Goal: Complete application form

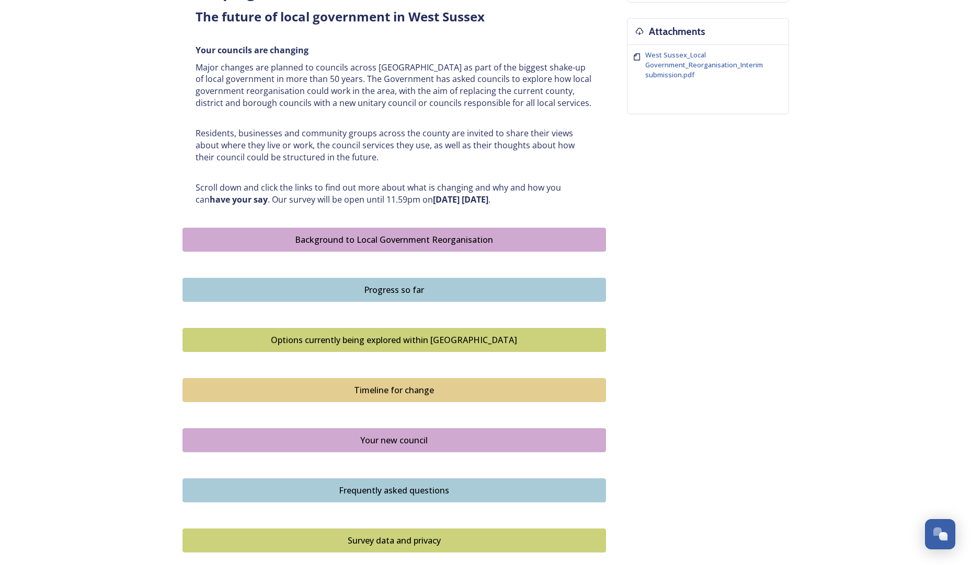
scroll to position [402, 0]
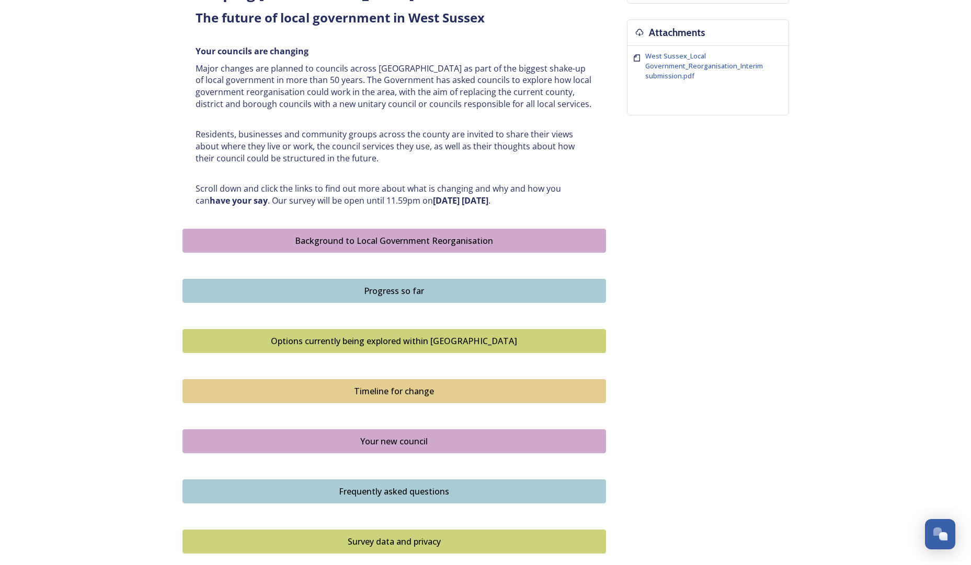
click at [406, 248] on button "Background to Local Government Reorganisation" at bounding box center [393, 241] width 423 height 24
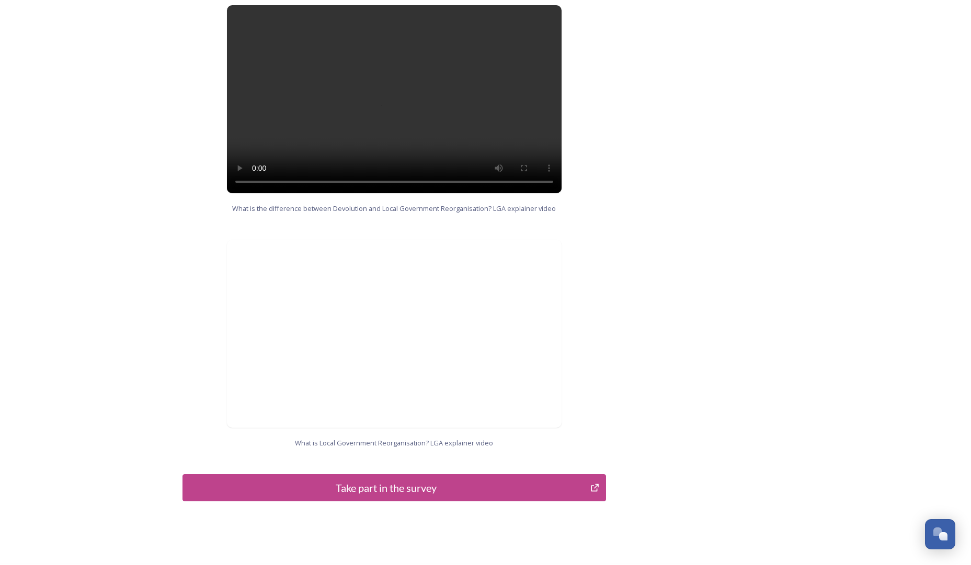
scroll to position [916, 0]
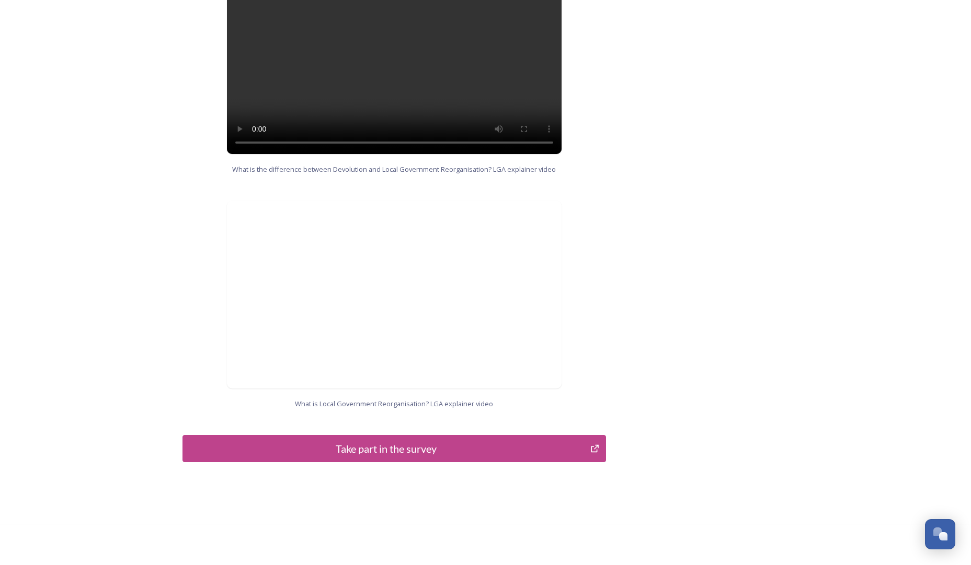
click at [446, 446] on button "Take part in the survey" at bounding box center [393, 448] width 423 height 27
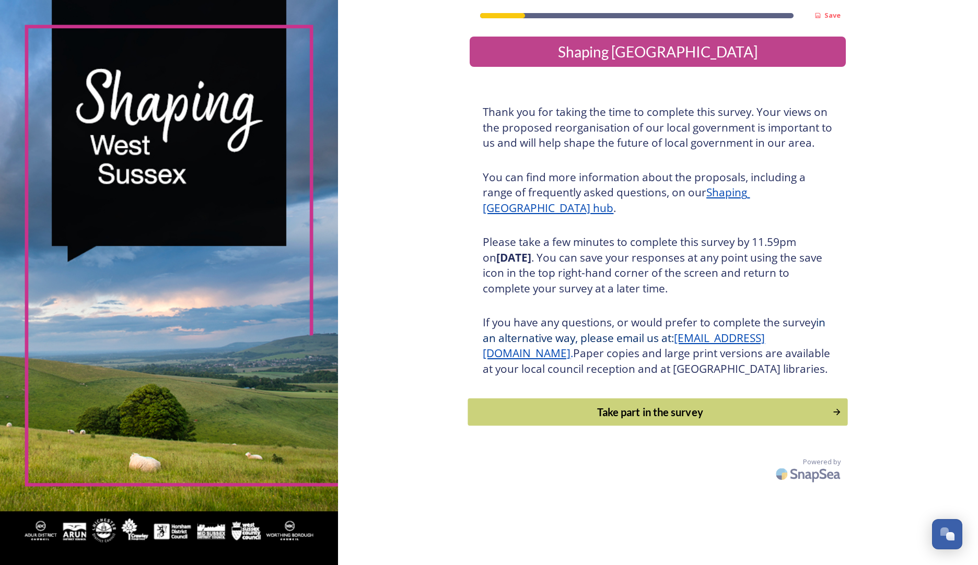
click at [581, 420] on div "Take part in the survey" at bounding box center [650, 413] width 353 height 16
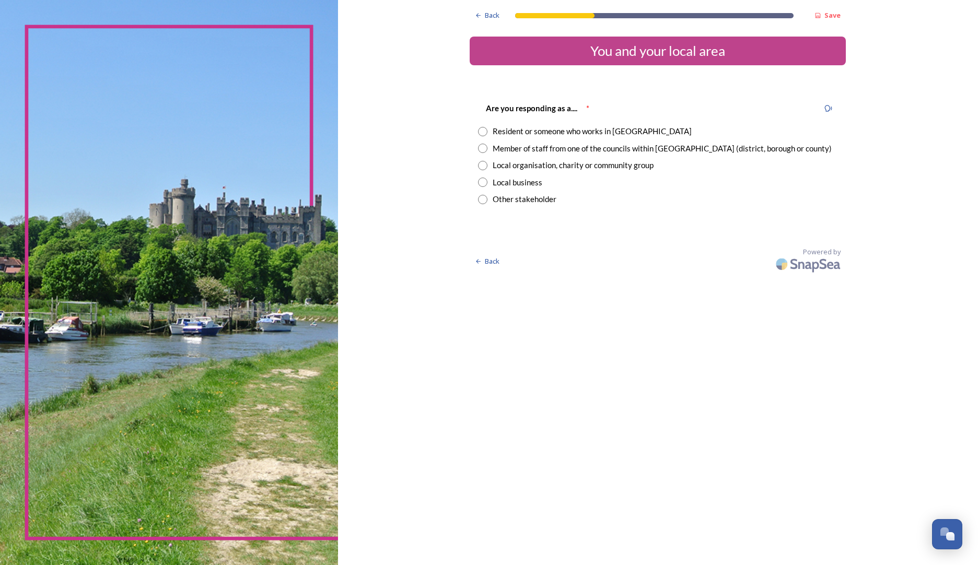
click at [615, 147] on div "Member of staff from one of the councils within West Sussex (district, borough …" at bounding box center [662, 149] width 339 height 12
radio input "true"
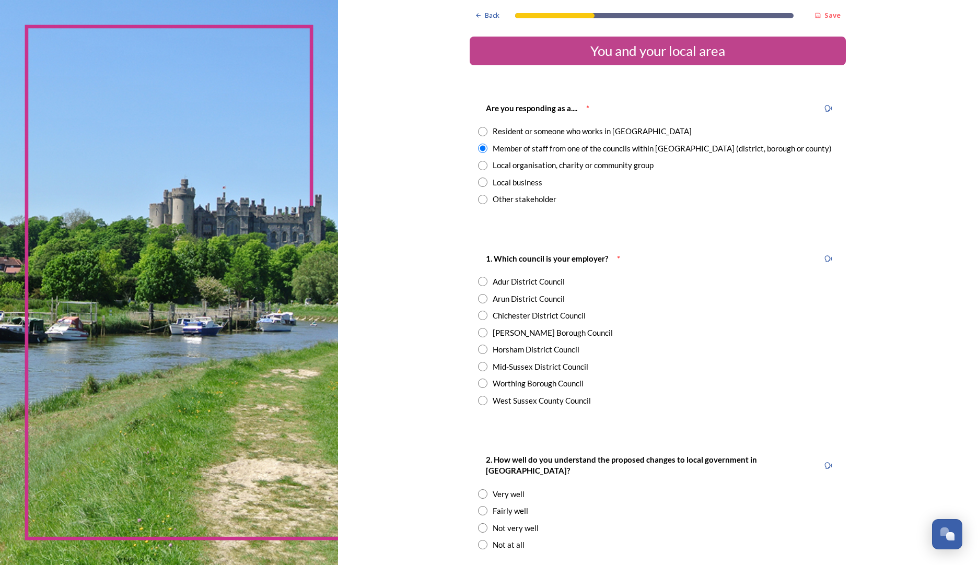
click at [527, 398] on div "West Sussex County Council" at bounding box center [542, 401] width 98 height 12
radio input "true"
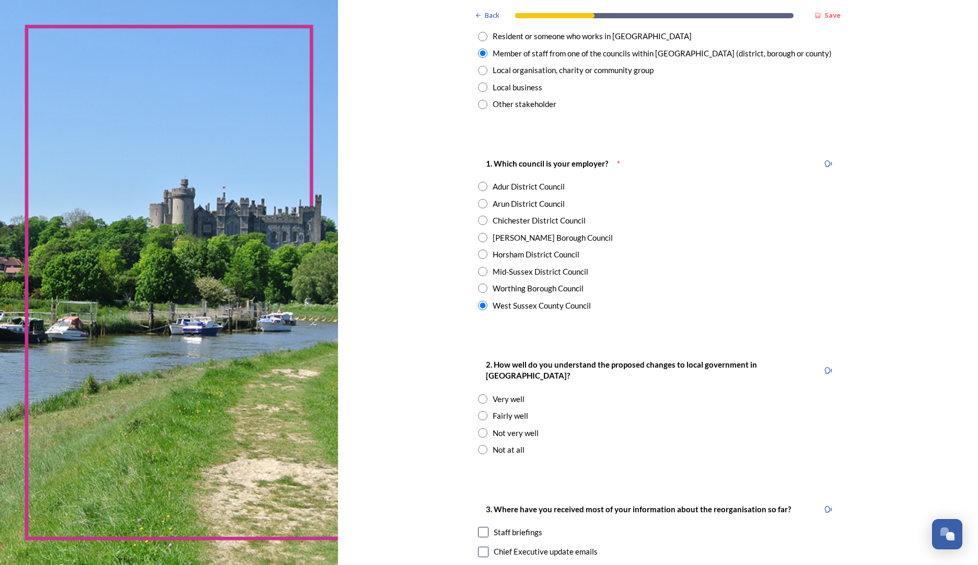
scroll to position [105, 0]
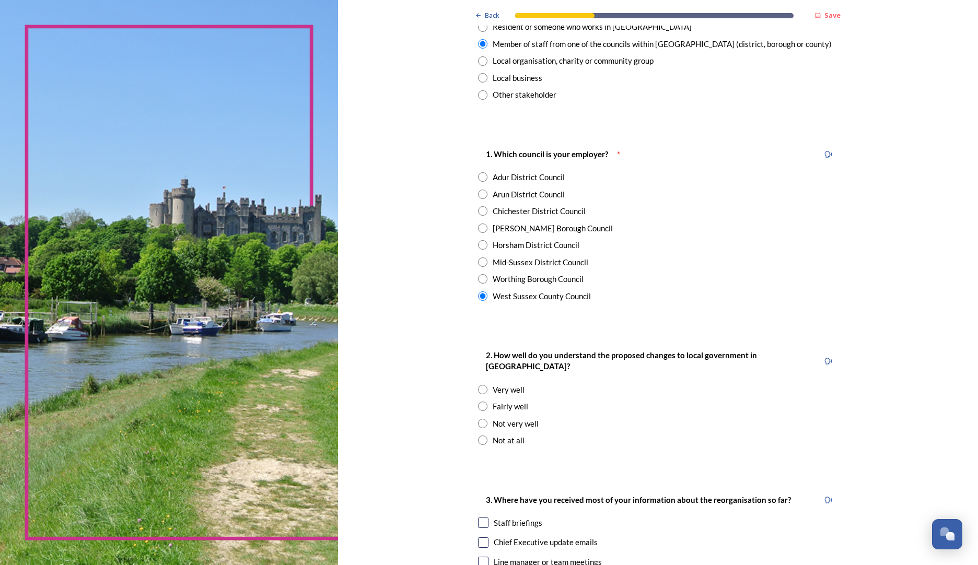
click at [515, 418] on div "Not very well" at bounding box center [516, 424] width 46 height 12
radio input "true"
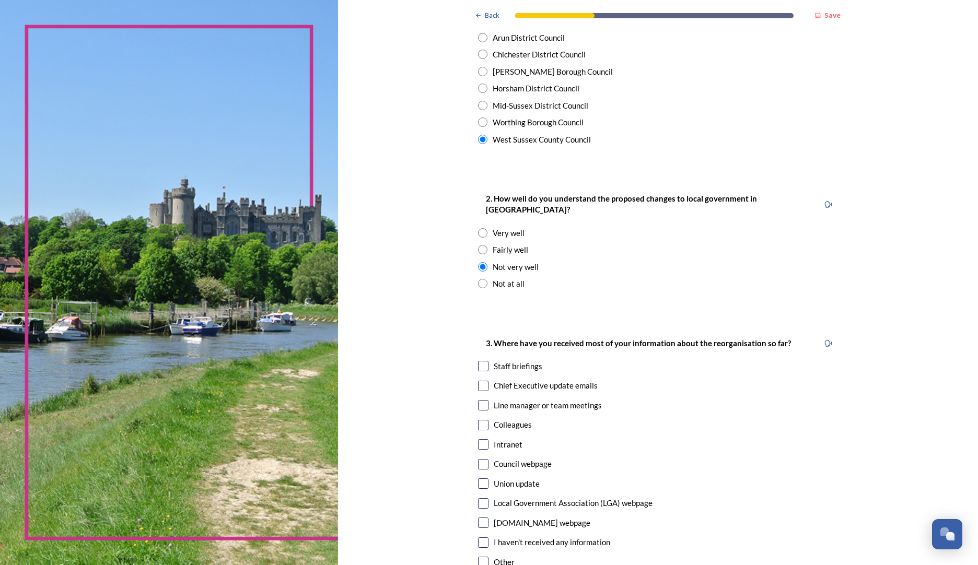
scroll to position [314, 0]
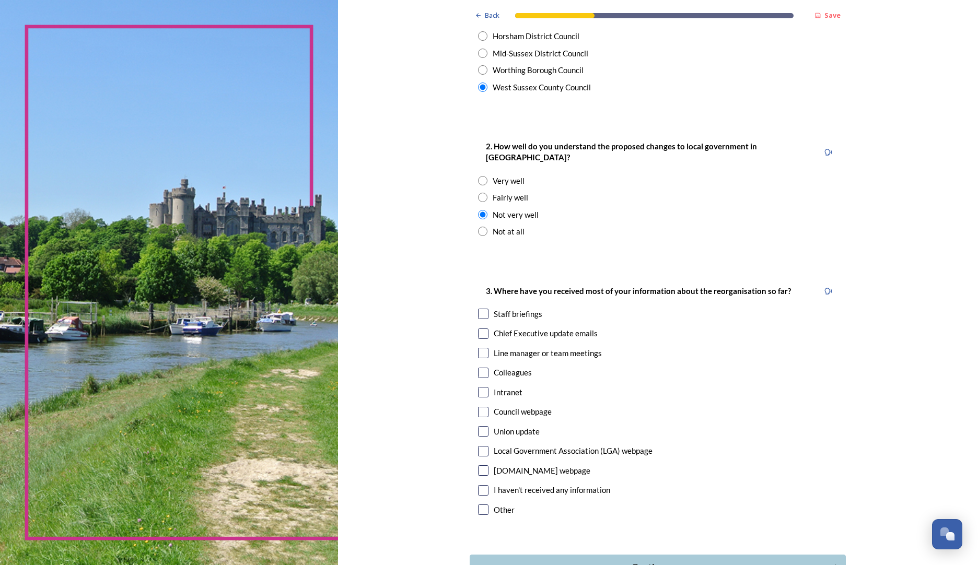
click at [478, 309] on input "checkbox" at bounding box center [483, 314] width 10 height 10
checkbox input "true"
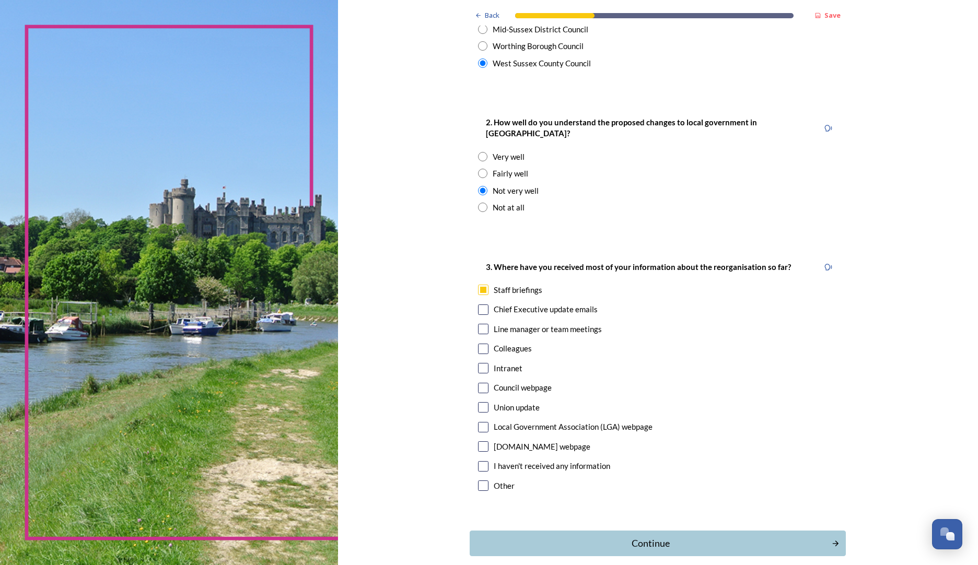
scroll to position [378, 0]
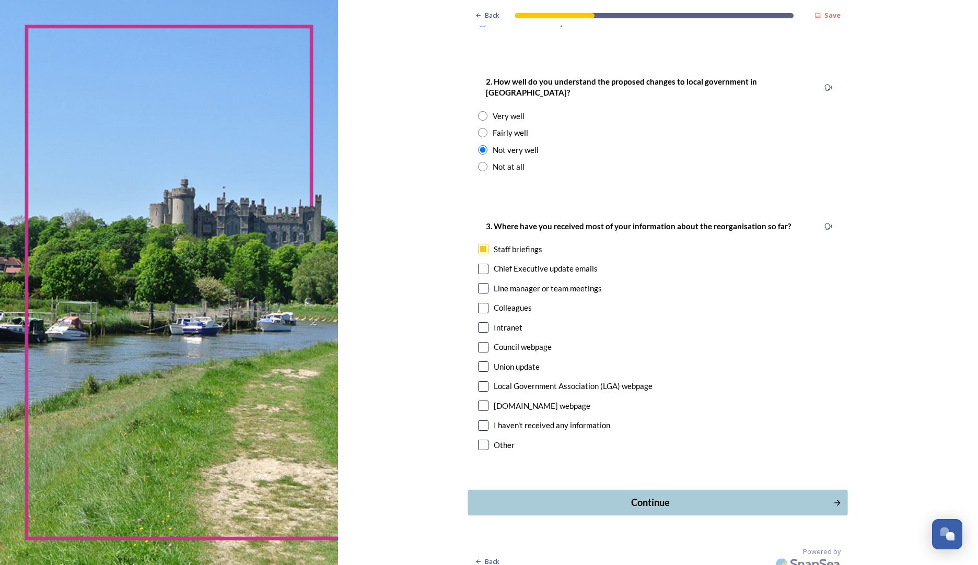
click at [673, 496] on div "Continue" at bounding box center [651, 503] width 354 height 14
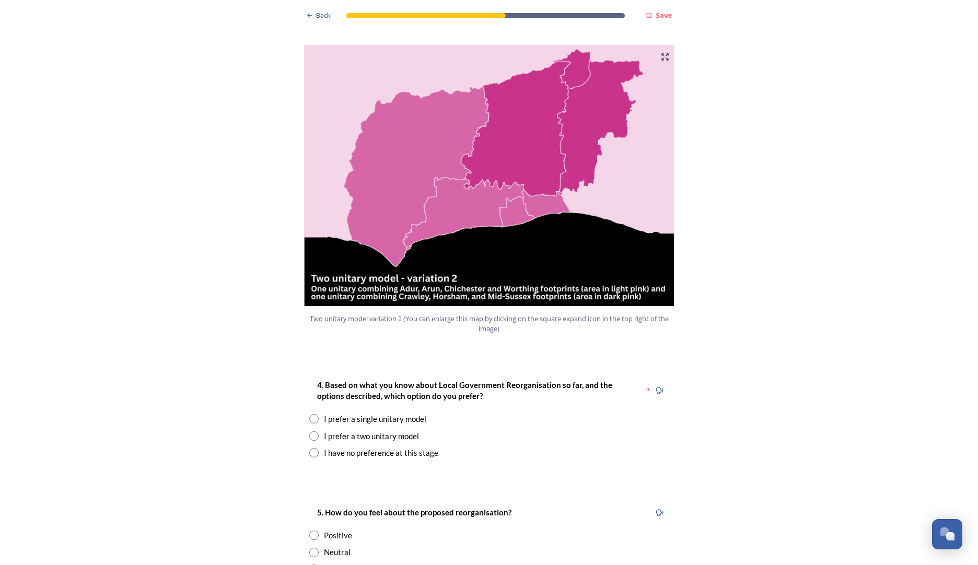
scroll to position [1098, 0]
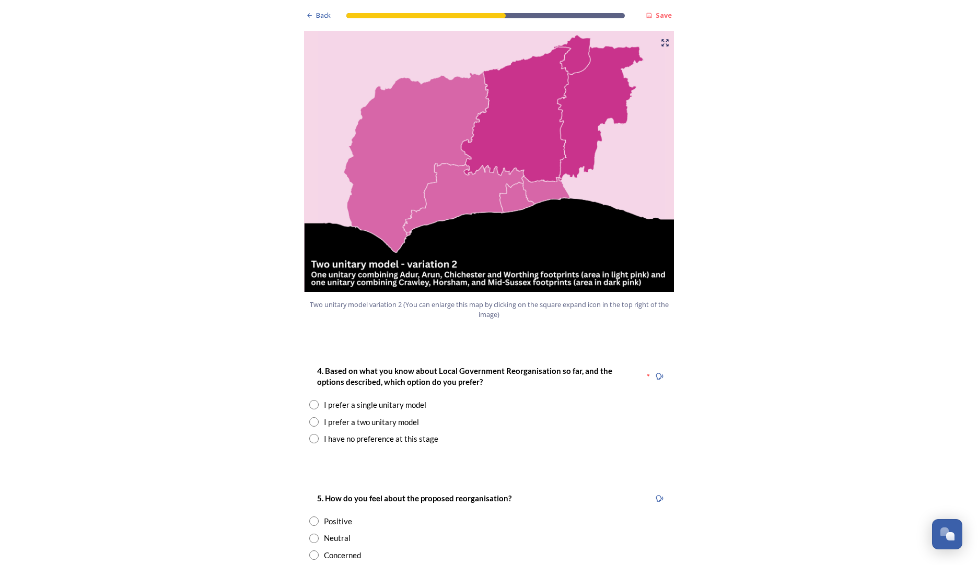
click at [315, 399] on div "I prefer a single unitary model" at bounding box center [489, 405] width 360 height 12
radio input "true"
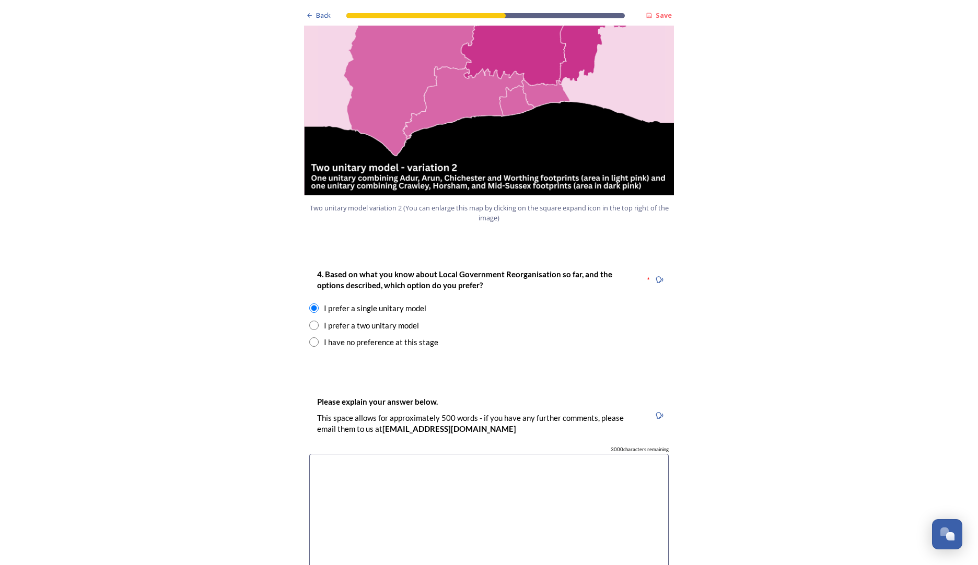
scroll to position [1202, 0]
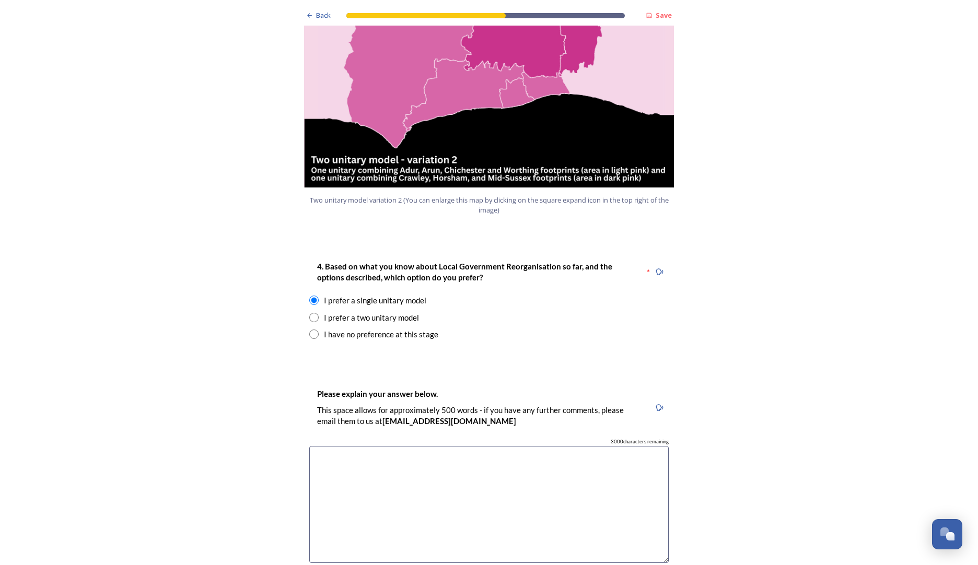
click at [486, 458] on textarea at bounding box center [489, 505] width 360 height 118
drag, startPoint x: 522, startPoint y: 424, endPoint x: 517, endPoint y: 484, distance: 59.8
click at [517, 484] on textarea "I work in a team that delivers services countywide and 2 unitaries may add addi…" at bounding box center [489, 505] width 360 height 118
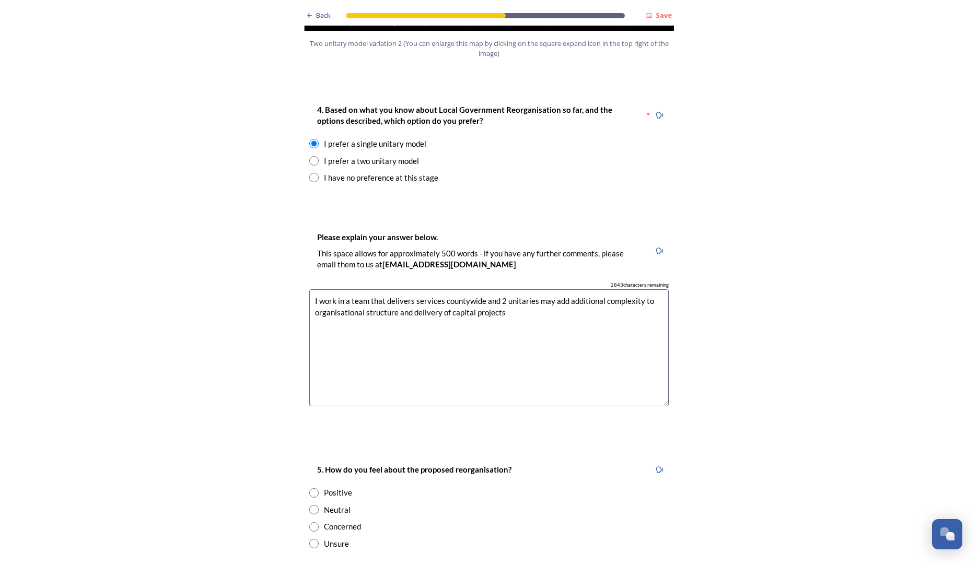
type textarea "I work in a team that delivers services countywide and 2 unitaries may add addi…"
click at [312, 505] on input "radio" at bounding box center [313, 509] width 9 height 9
radio input "true"
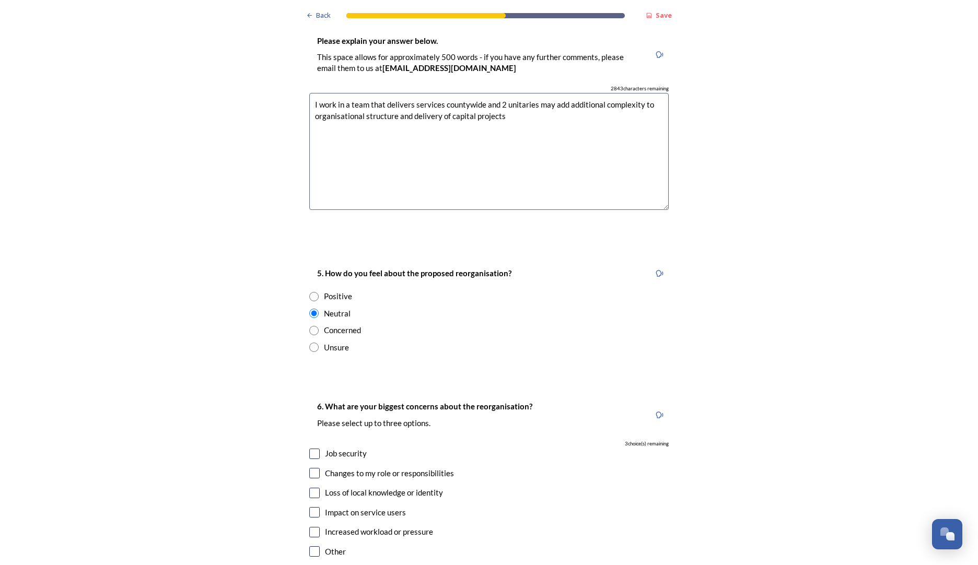
scroll to position [1568, 0]
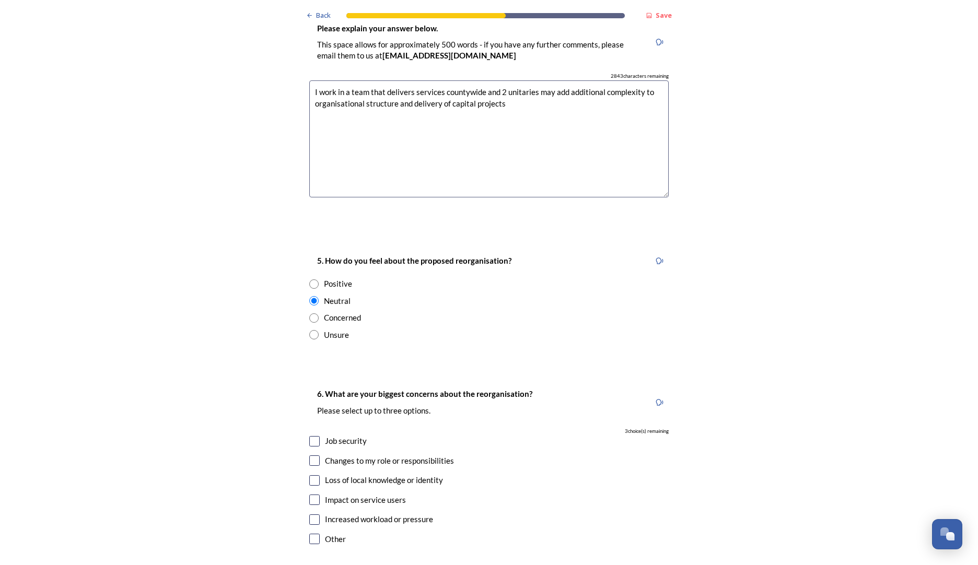
click at [312, 456] on input "checkbox" at bounding box center [314, 461] width 10 height 10
checkbox input "true"
click at [310, 495] on input "checkbox" at bounding box center [314, 500] width 10 height 10
checkbox input "true"
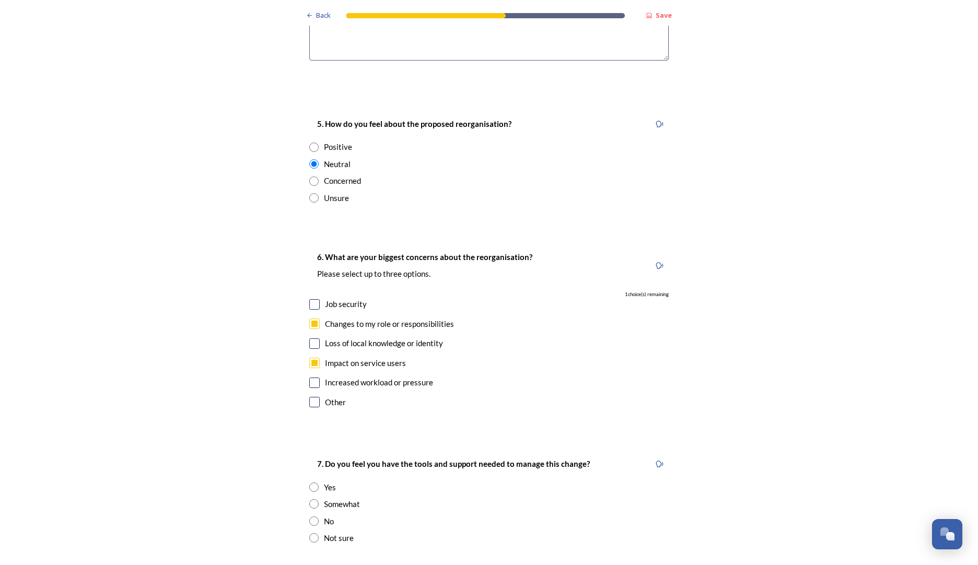
scroll to position [1777, 0]
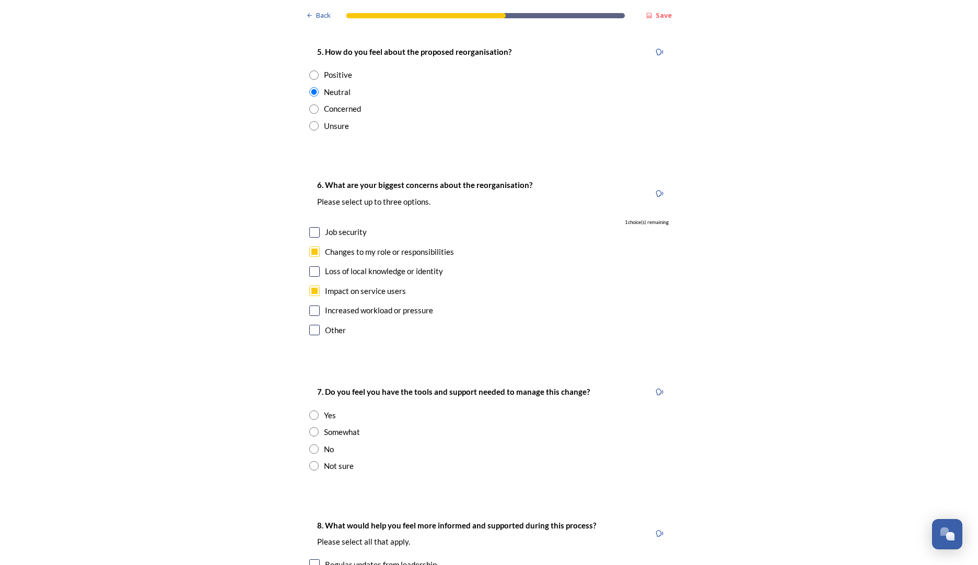
click at [313, 428] on input "radio" at bounding box center [313, 432] width 9 height 9
radio input "true"
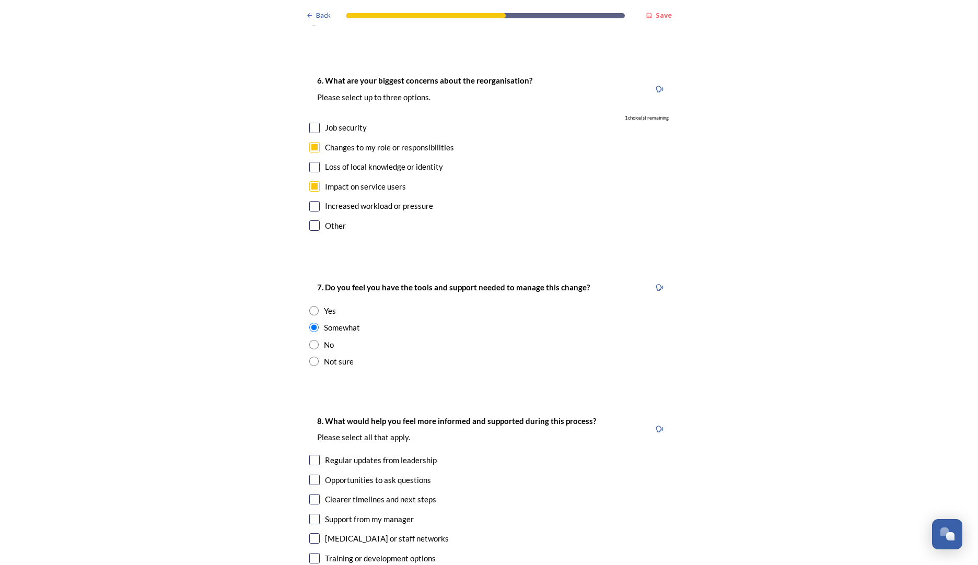
scroll to position [1986, 0]
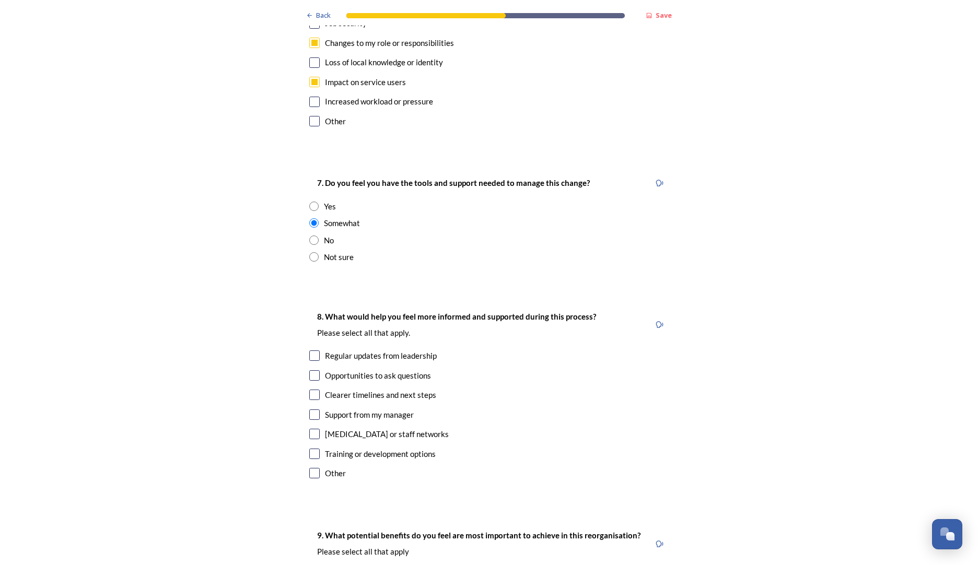
click at [316, 389] on div "Clearer timelines and next steps" at bounding box center [489, 395] width 360 height 12
checkbox input "true"
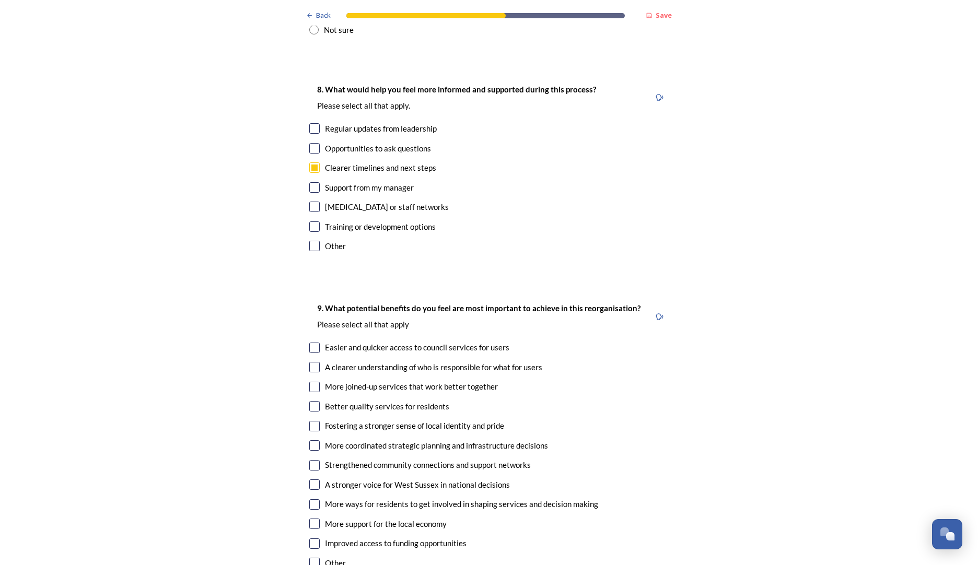
scroll to position [2195, 0]
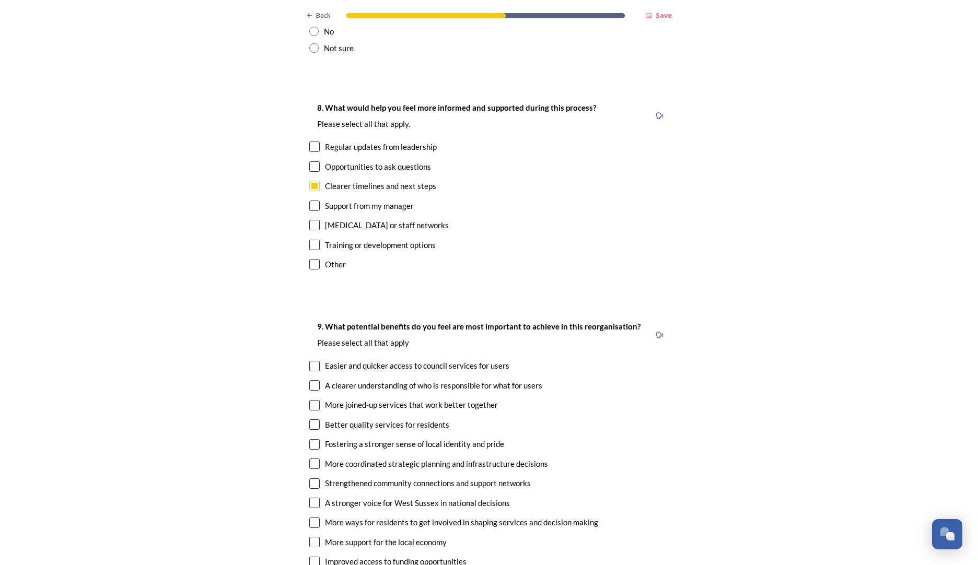
click at [309, 498] on input "checkbox" at bounding box center [314, 503] width 10 height 10
checkbox input "true"
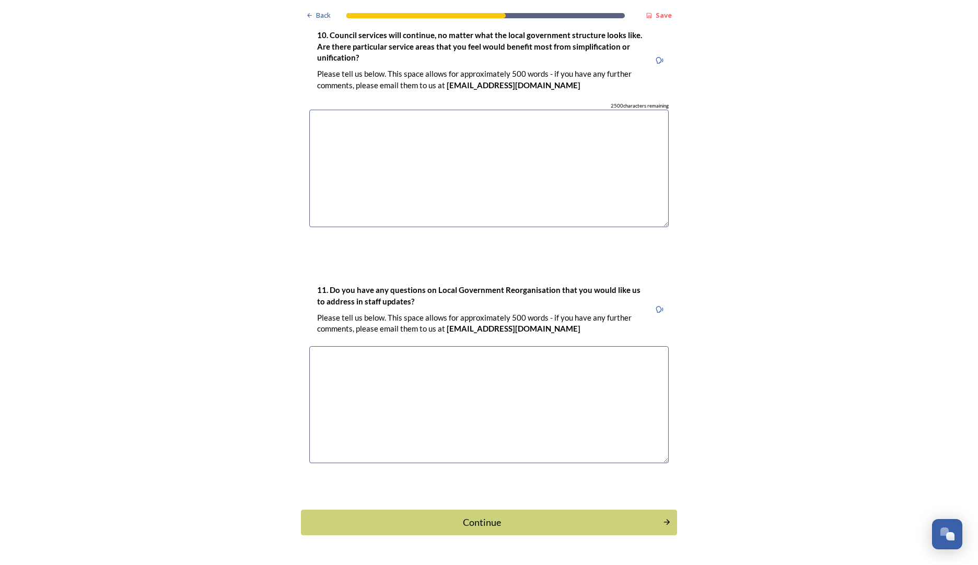
scroll to position [2751, 0]
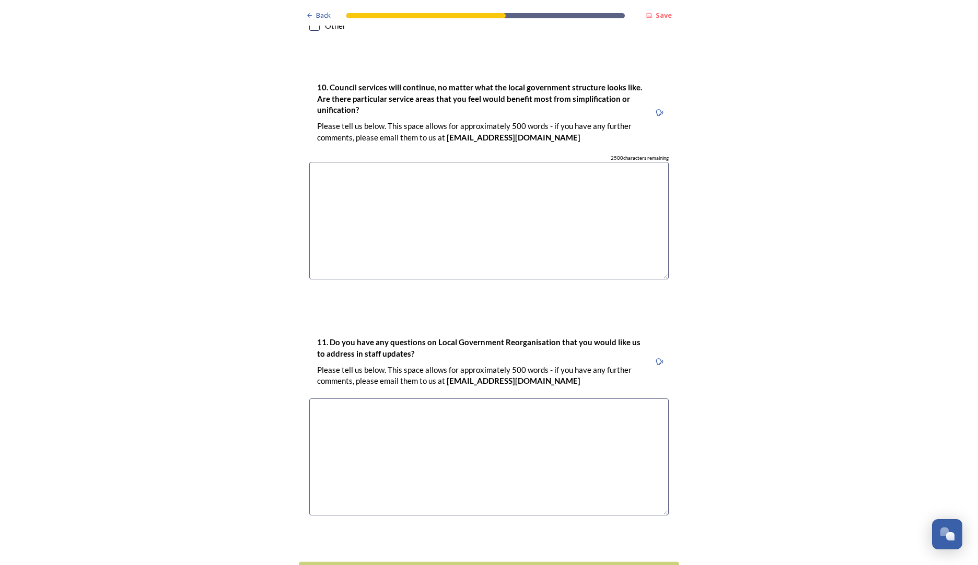
drag, startPoint x: 519, startPoint y: 539, endPoint x: 515, endPoint y: 534, distance: 6.4
click at [518, 565] on div "Continue" at bounding box center [482, 575] width 354 height 14
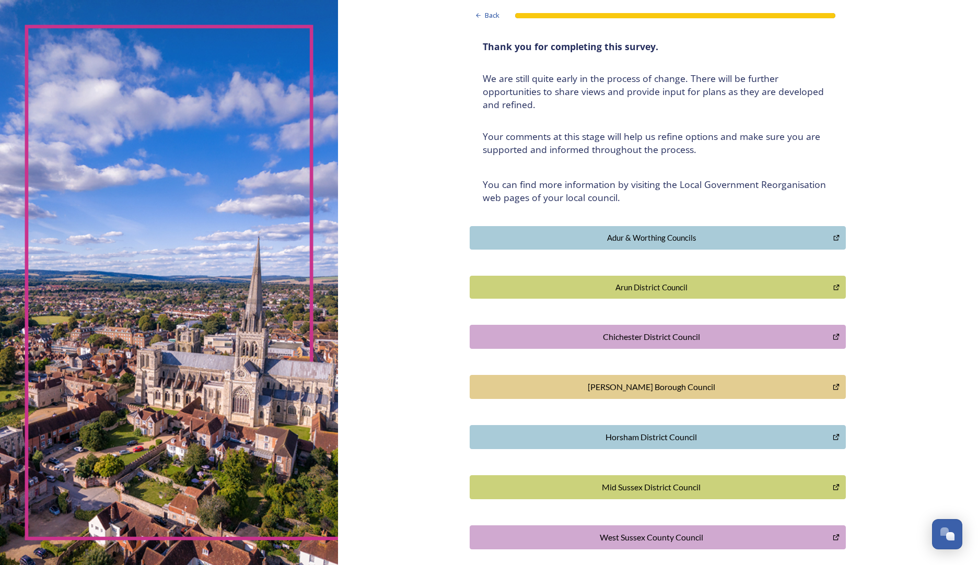
scroll to position [3, 0]
